Goal: Find specific fact: Find specific fact

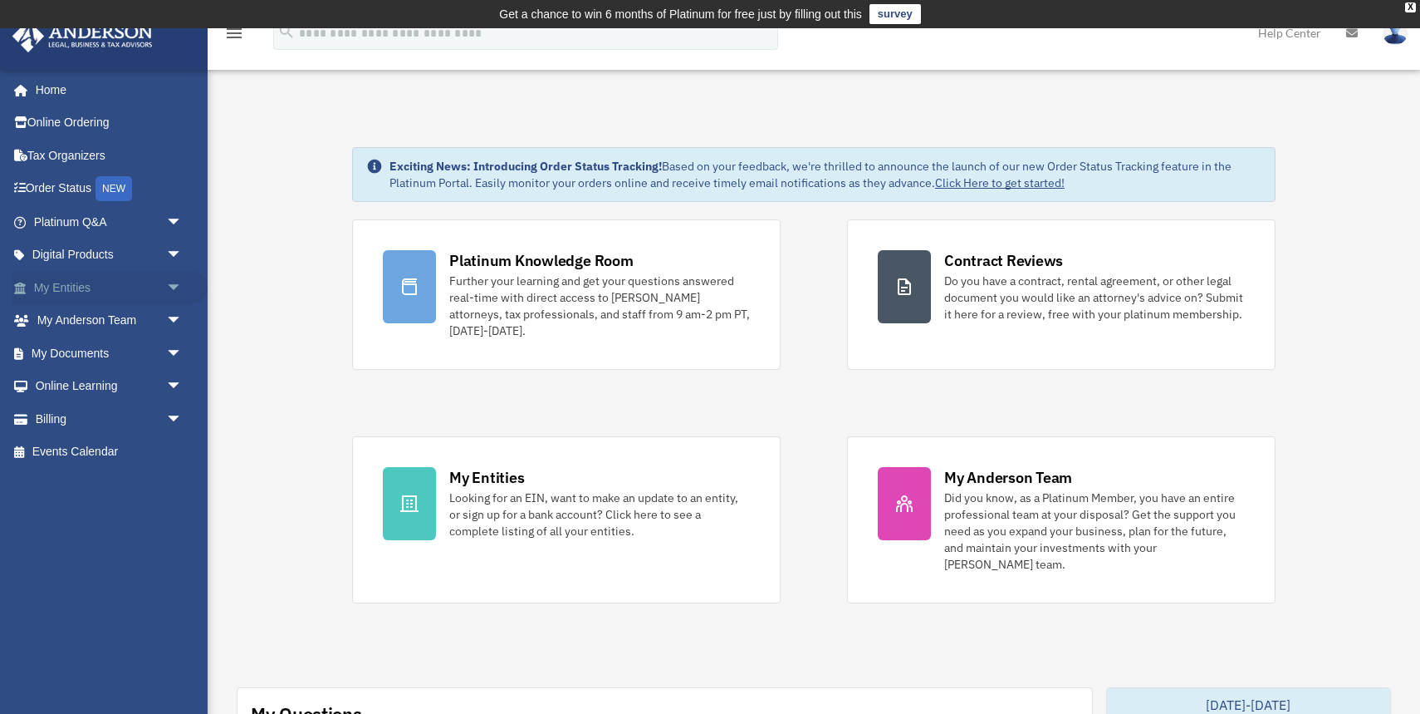
click at [61, 283] on link "My Entities arrow_drop_down" at bounding box center [110, 287] width 196 height 33
click at [183, 279] on span "arrow_drop_down" at bounding box center [182, 288] width 33 height 34
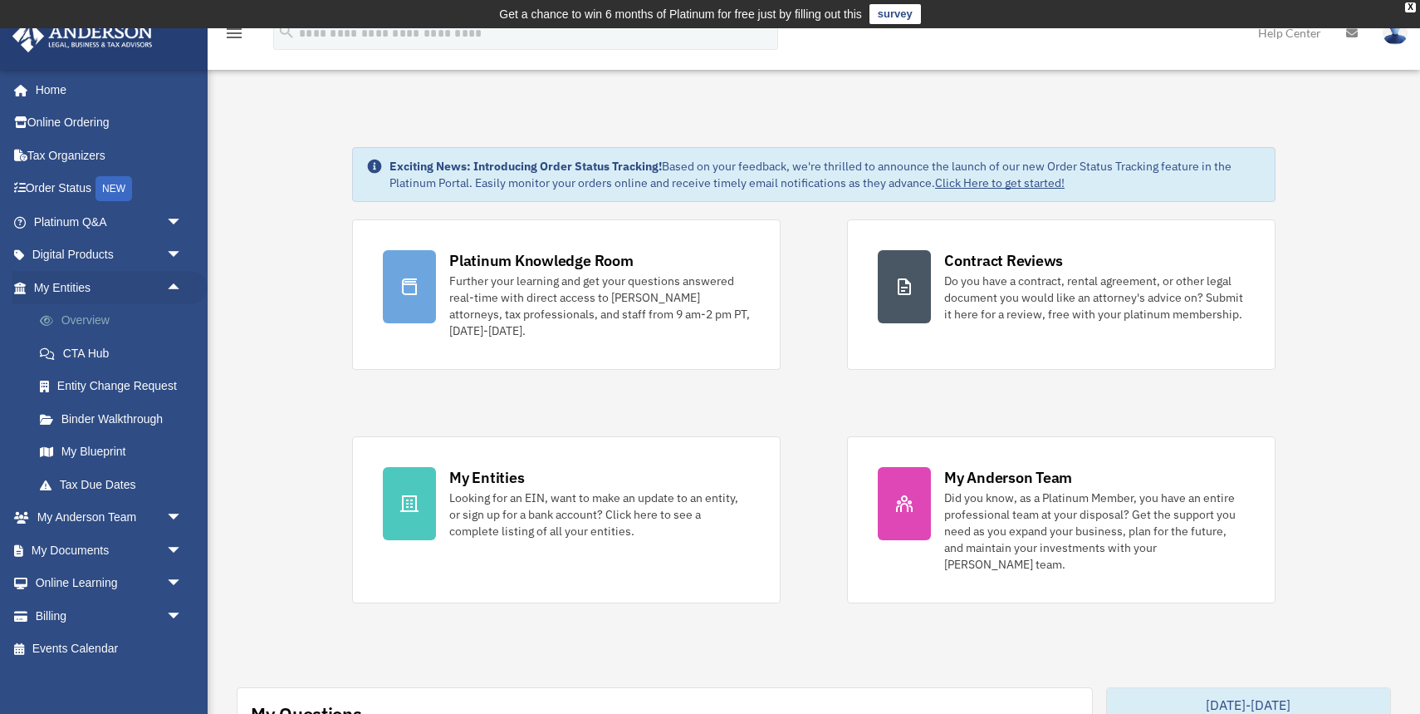
click at [125, 304] on link "Overview" at bounding box center [115, 320] width 184 height 33
click at [130, 321] on link "Overview" at bounding box center [115, 320] width 184 height 33
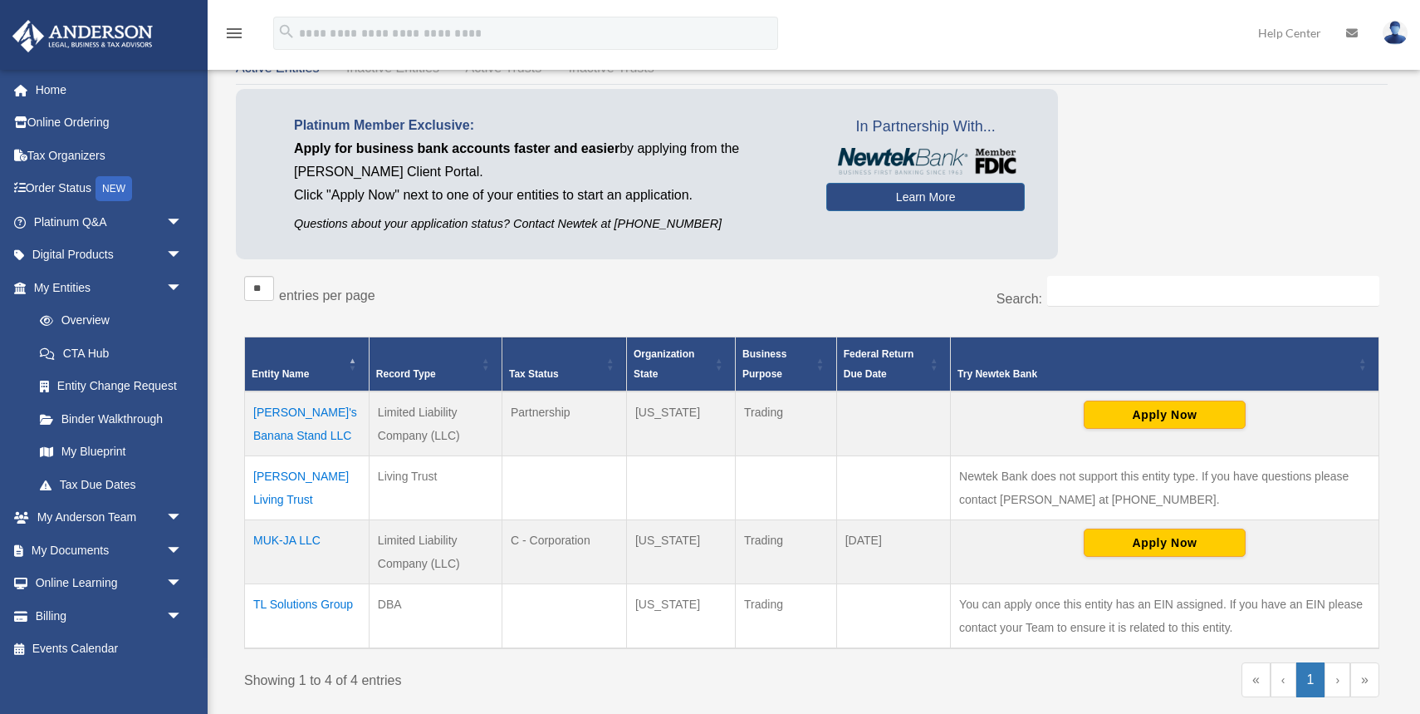
scroll to position [128, 0]
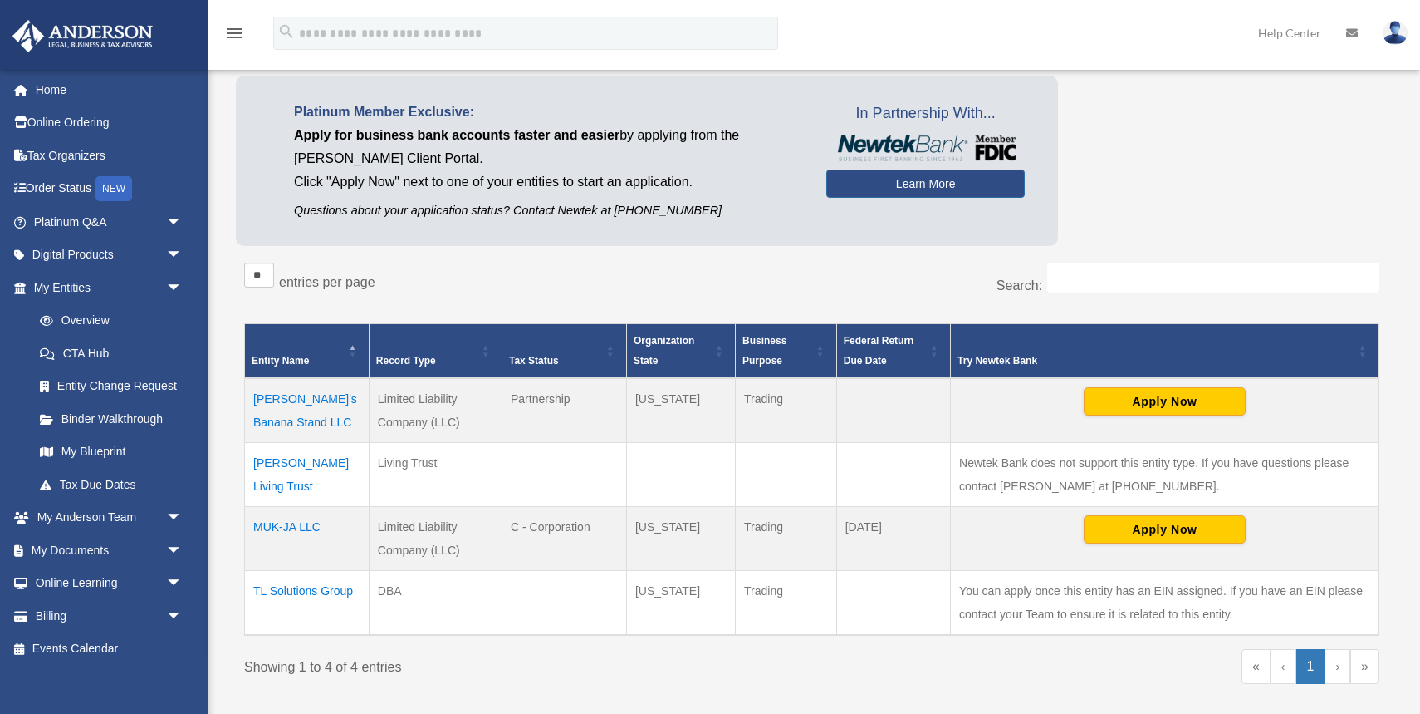
click at [300, 522] on td "MUK-JA LLC" at bounding box center [307, 539] width 125 height 64
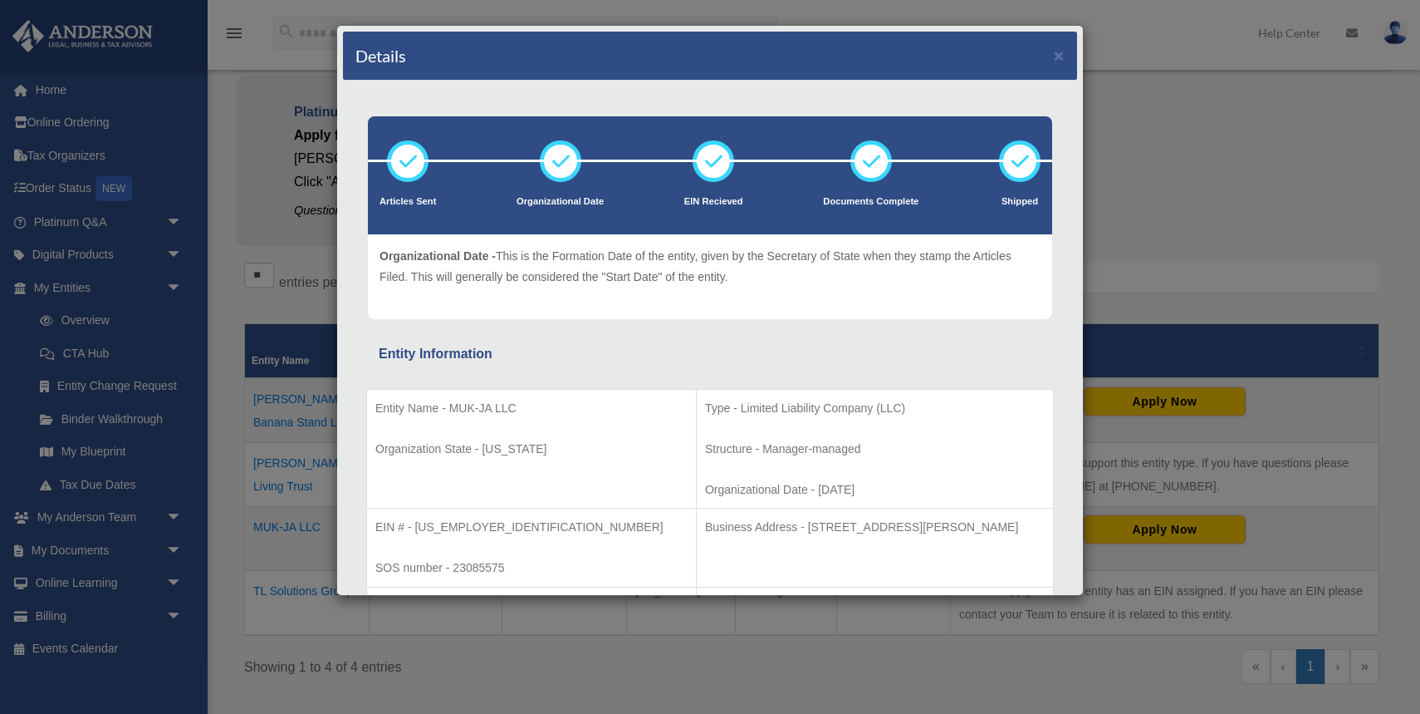
scroll to position [110, 0]
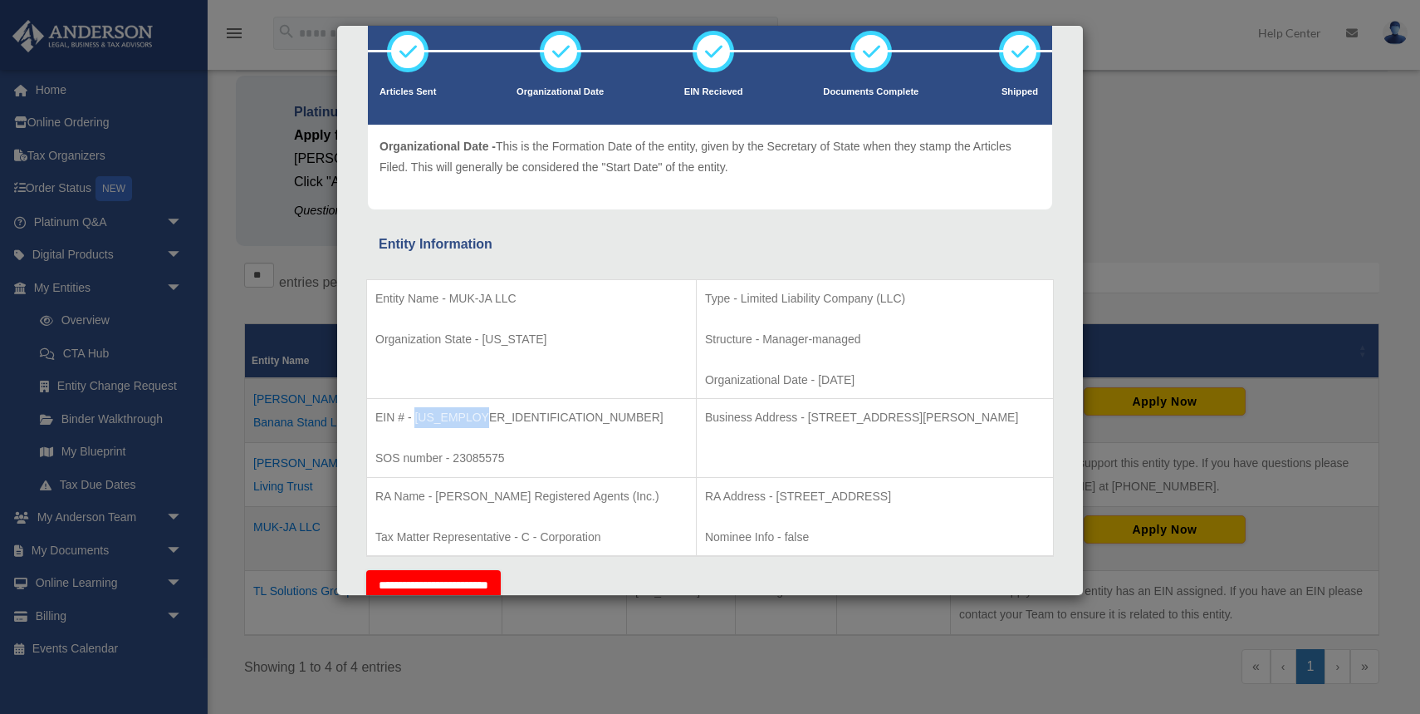
drag, startPoint x: 477, startPoint y: 420, endPoint x: 414, endPoint y: 419, distance: 62.3
click at [414, 419] on p "EIN # - 92-3416358" at bounding box center [531, 417] width 312 height 21
copy p "92-3416358"
click at [309, 509] on div "Details × Articles Sent Organizational Date" at bounding box center [710, 357] width 1420 height 714
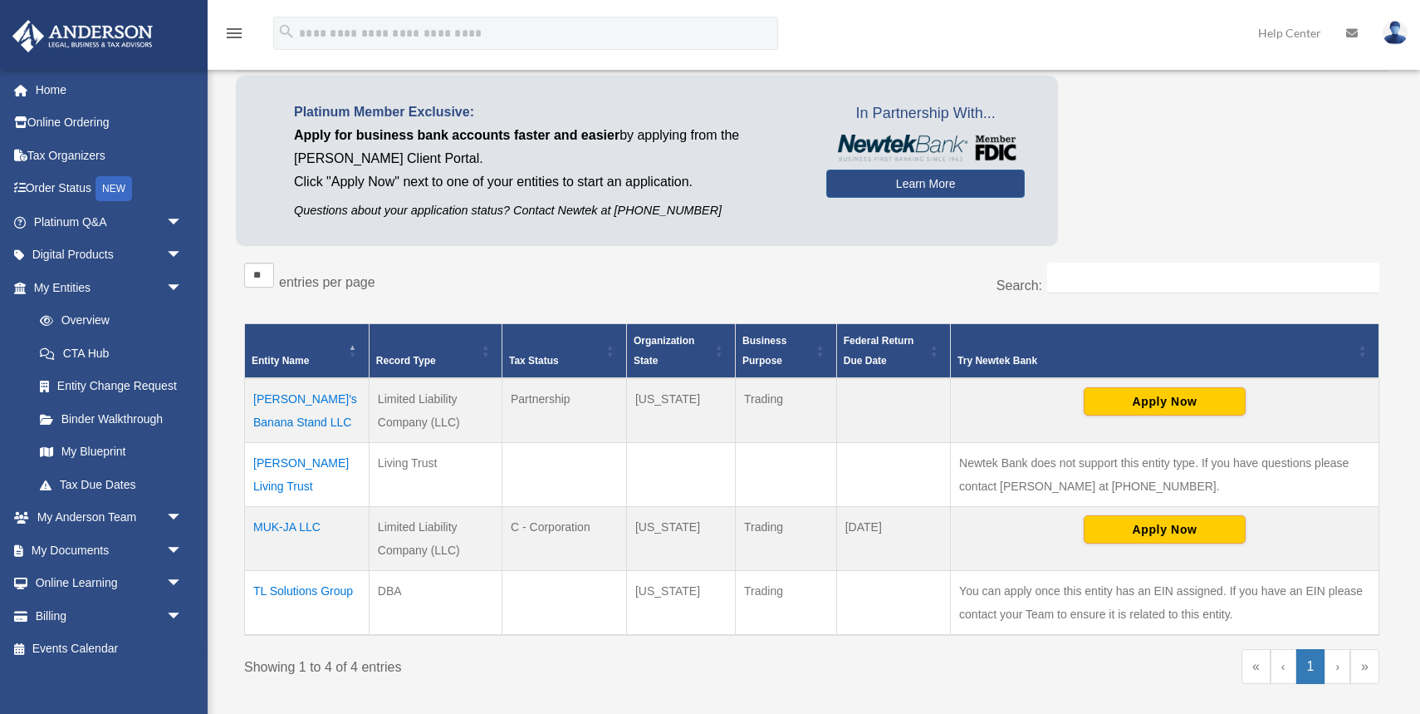
click at [316, 584] on td "TL Solutions Group" at bounding box center [307, 603] width 125 height 65
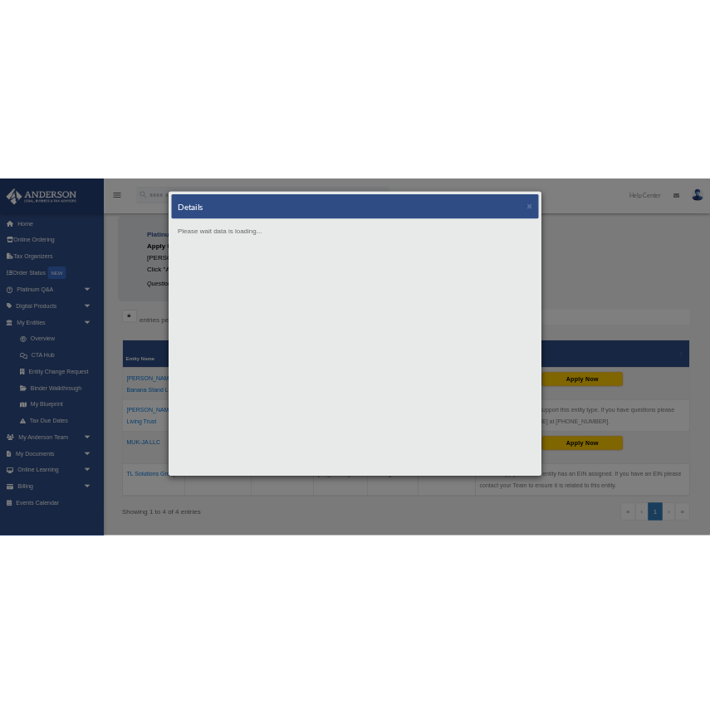
scroll to position [0, 0]
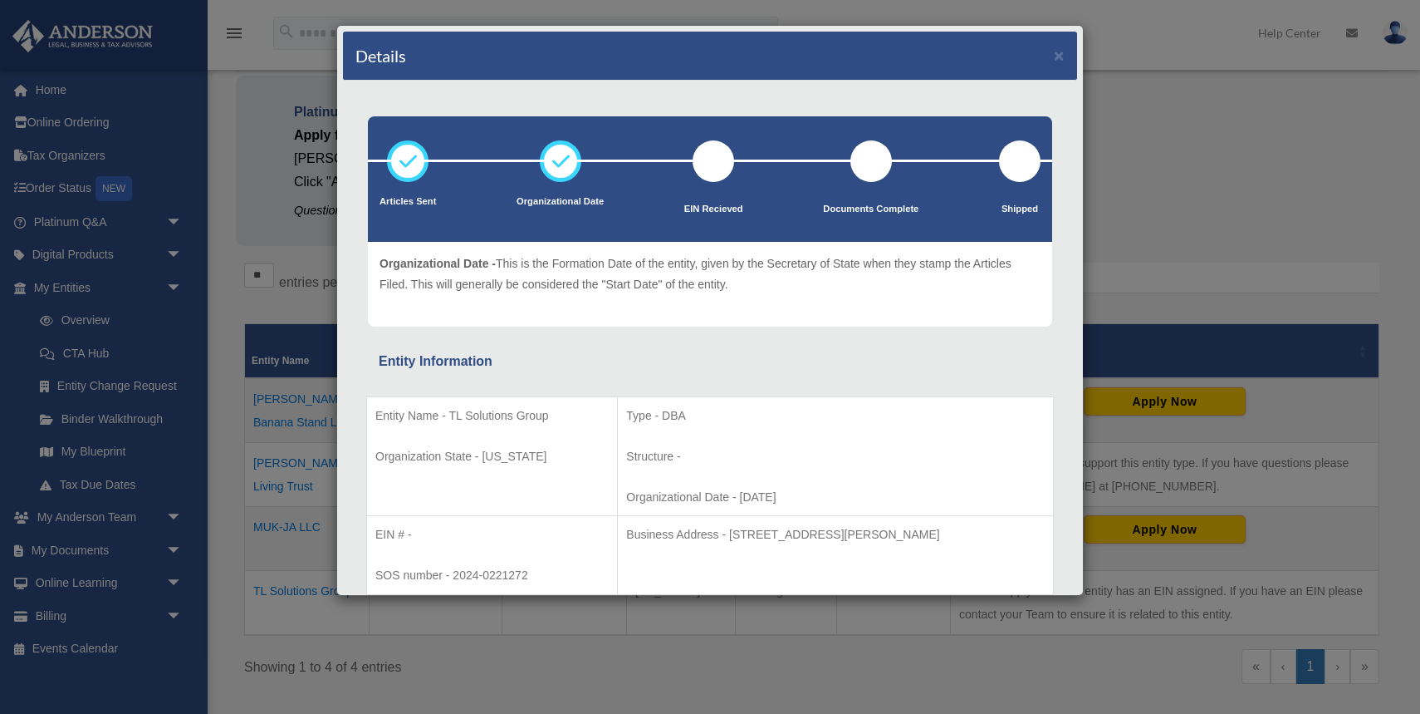
click at [297, 423] on div "Details × Articles Sent Organizational Date" at bounding box center [710, 357] width 1420 height 714
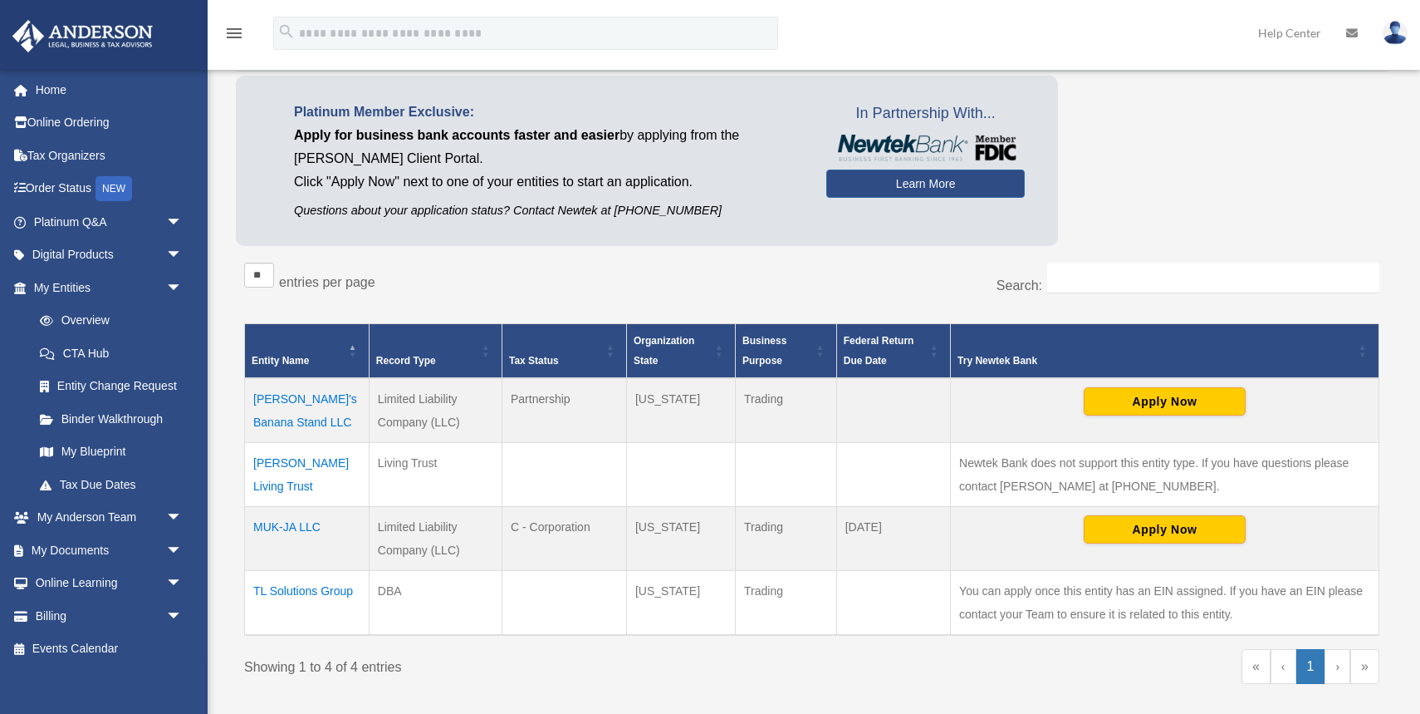
click at [272, 522] on td "MUK-JA LLC" at bounding box center [307, 539] width 125 height 64
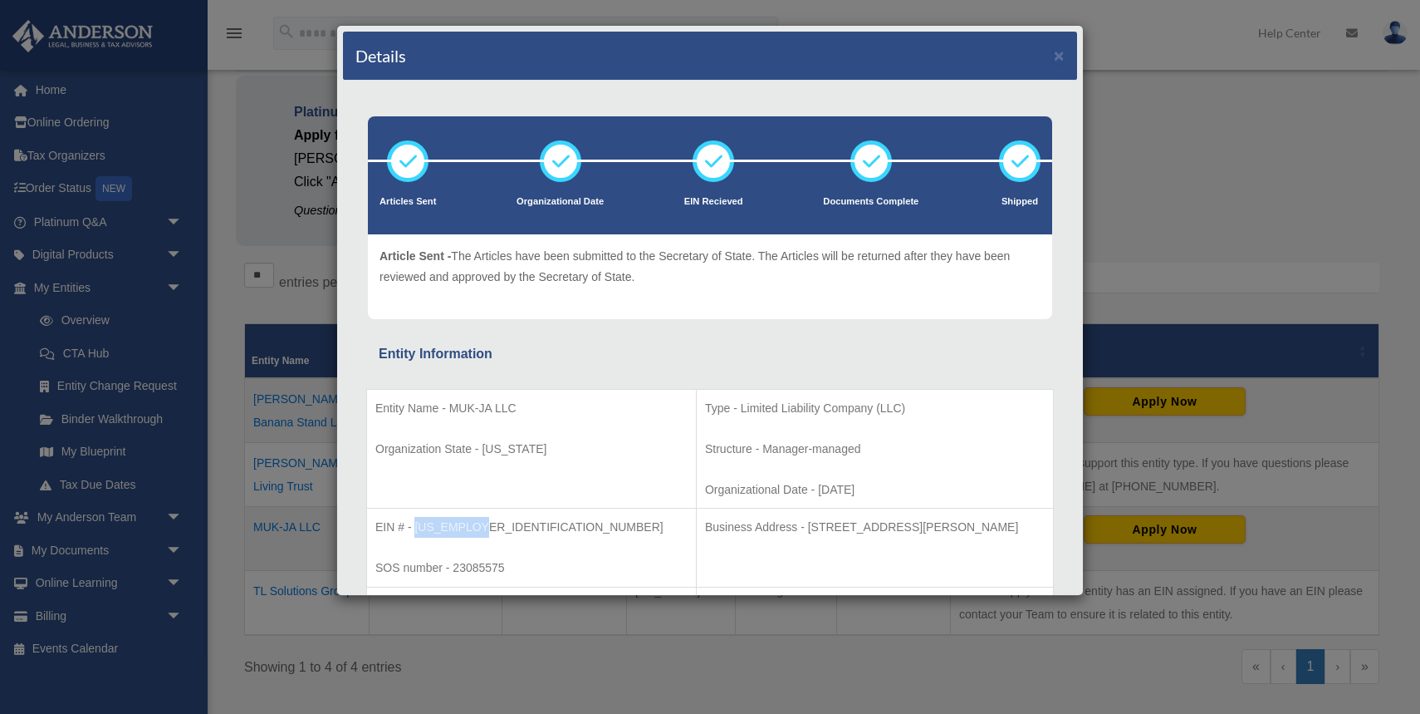
drag, startPoint x: 474, startPoint y: 528, endPoint x: 417, endPoint y: 525, distance: 57.4
click at [417, 525] on p "EIN # - 92-3416358" at bounding box center [531, 527] width 312 height 21
copy p "92-3416358"
